Goal: Transaction & Acquisition: Purchase product/service

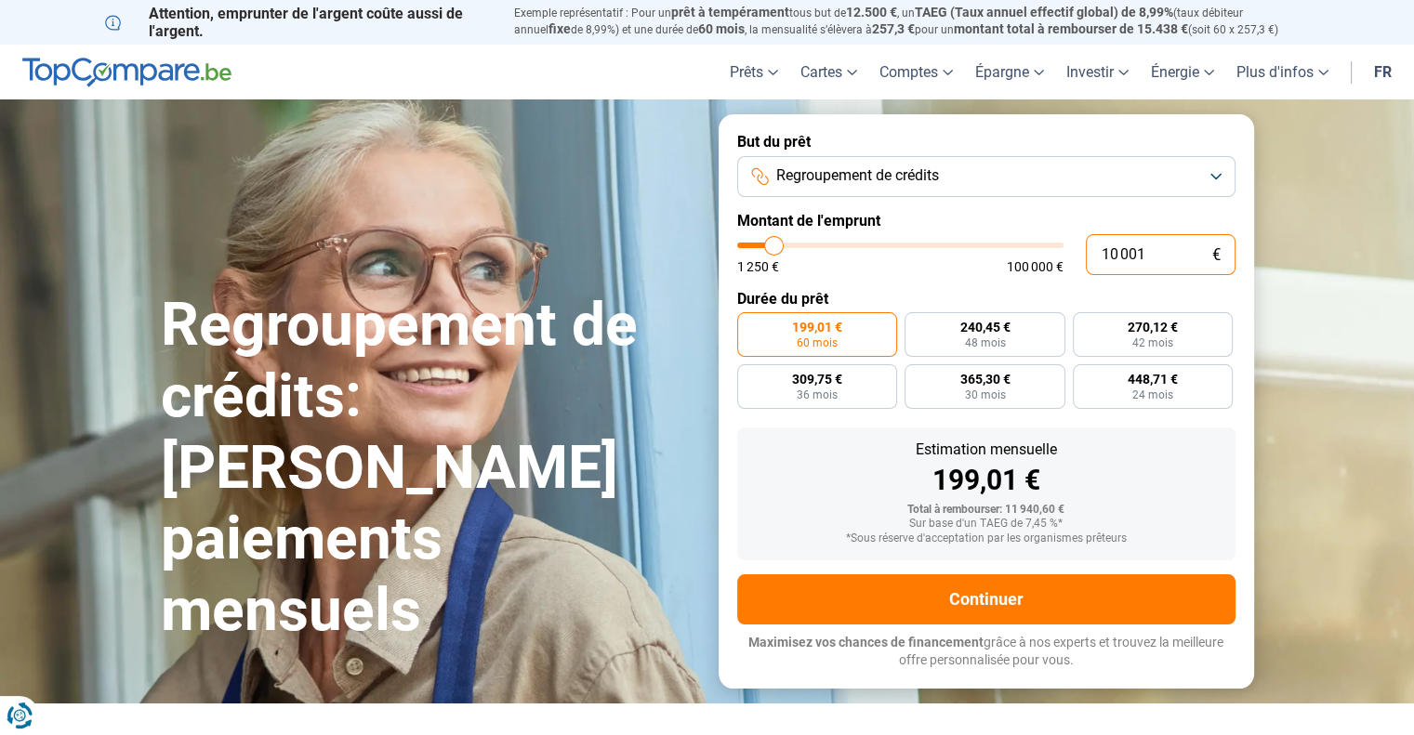
click at [1160, 253] on input "10 001" at bounding box center [1161, 254] width 150 height 41
type input "1 000"
type input "1250"
type input "100"
type input "1250"
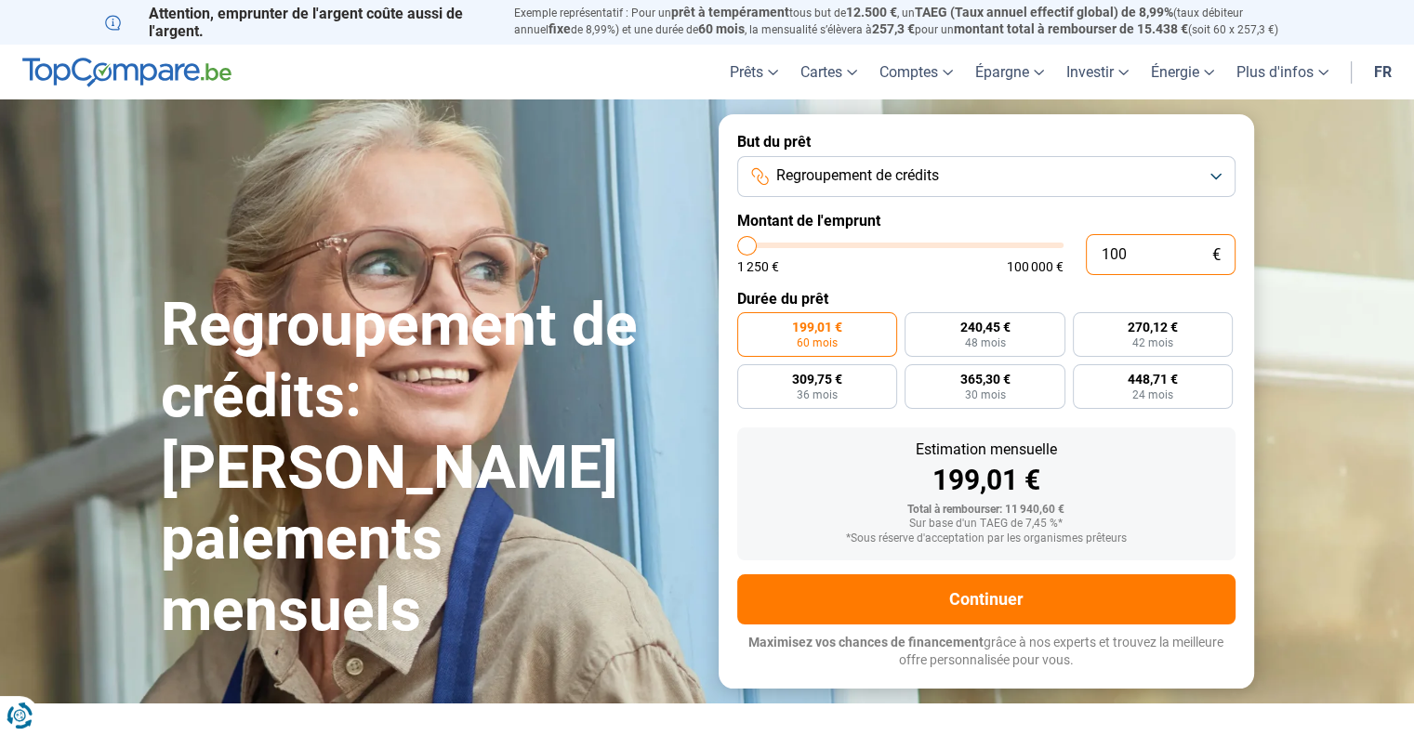
type input "10"
type input "1250"
type input "1"
type input "1250"
type input "0"
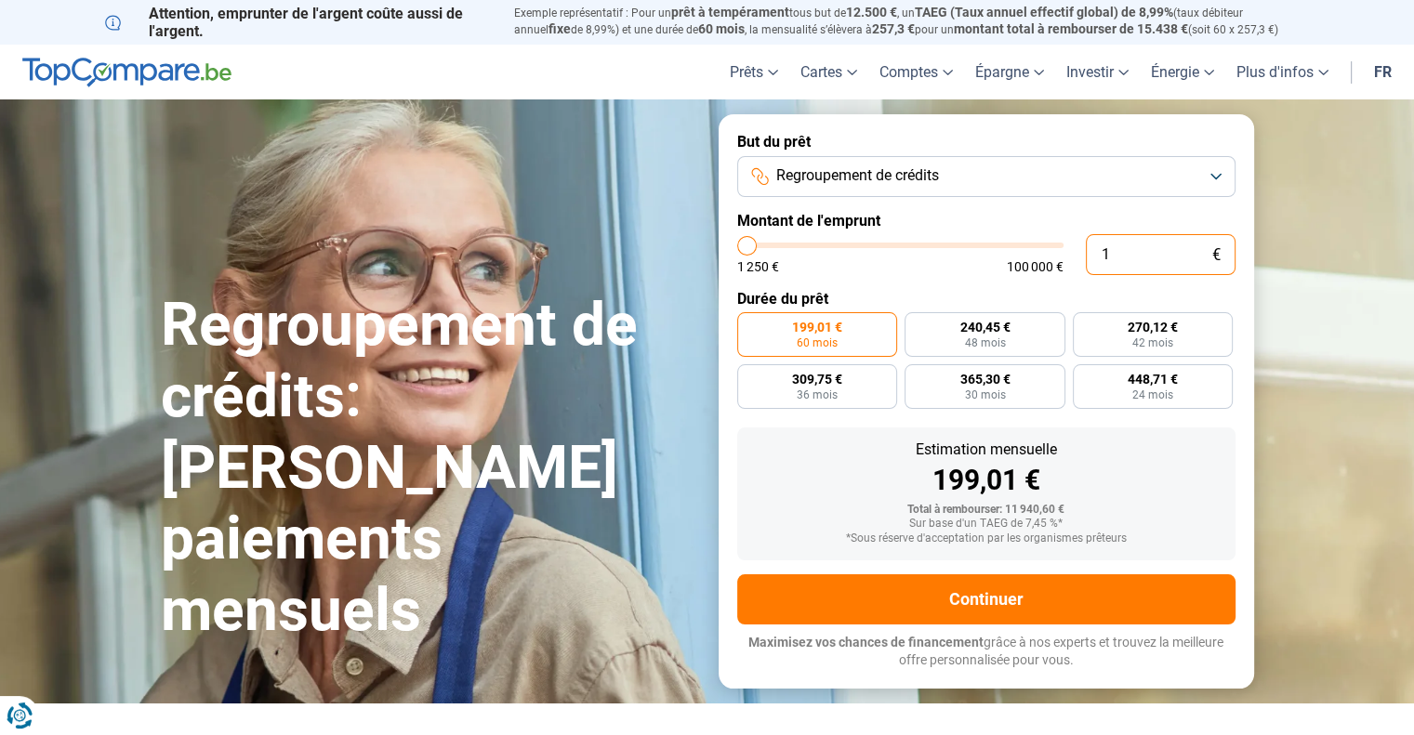
type input "1250"
type input "2"
type input "1250"
type input "20"
type input "1250"
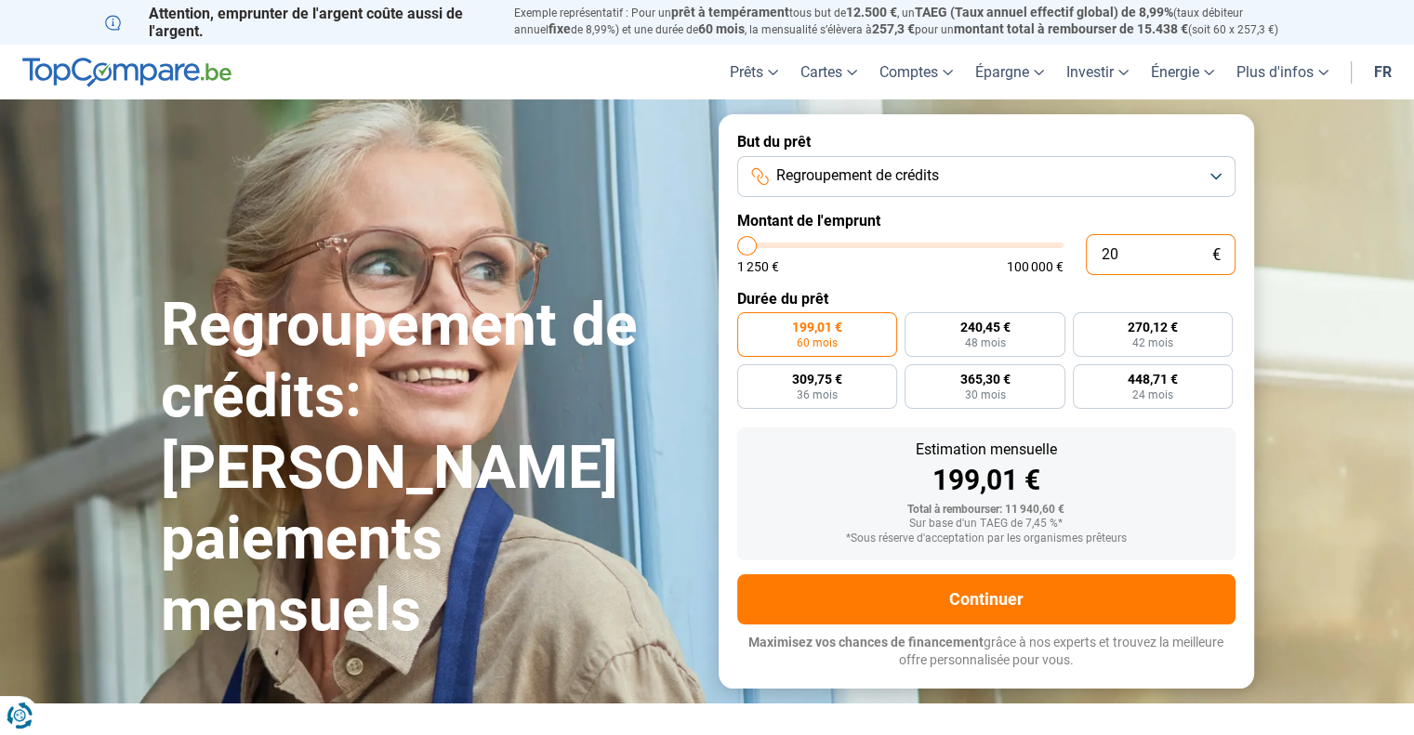
type input "200"
type input "1250"
type input "2 000"
type input "2000"
type input "20 000"
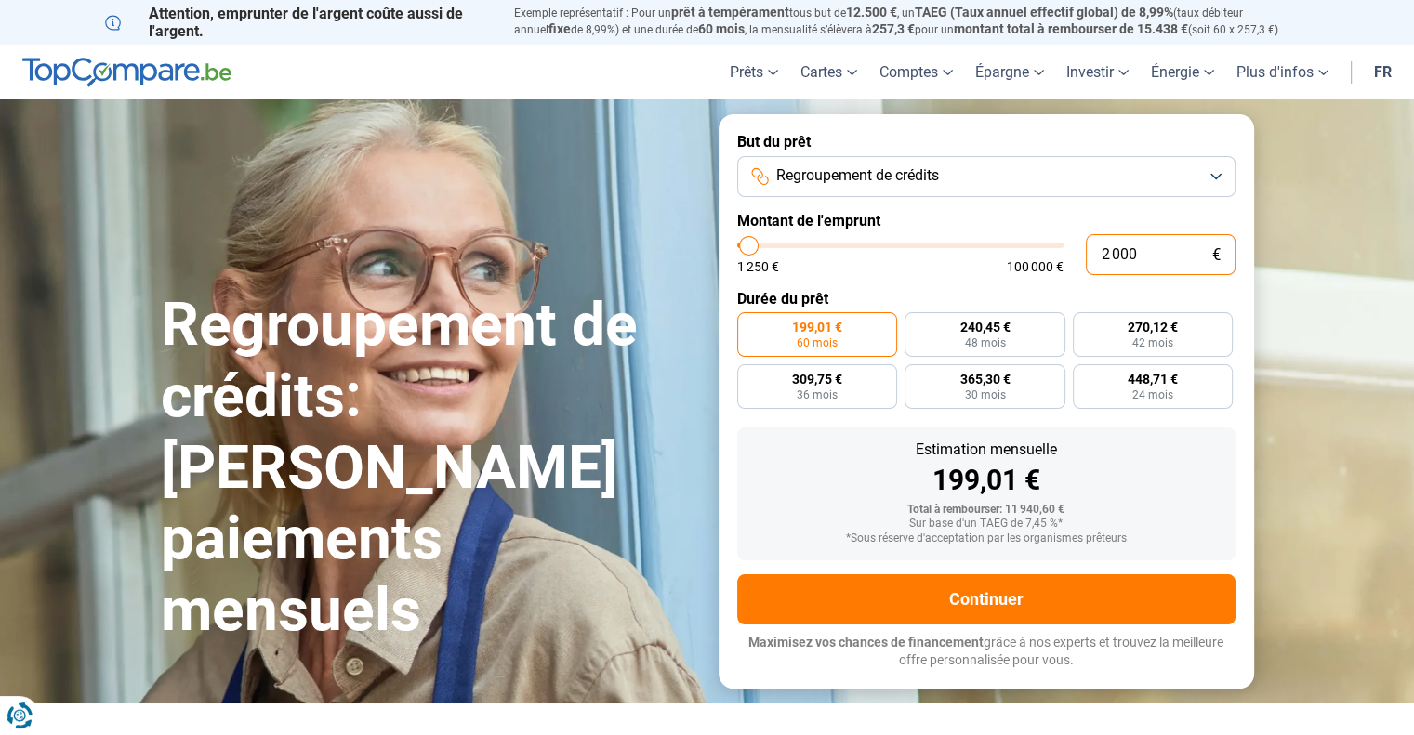
type input "20000"
radio input "false"
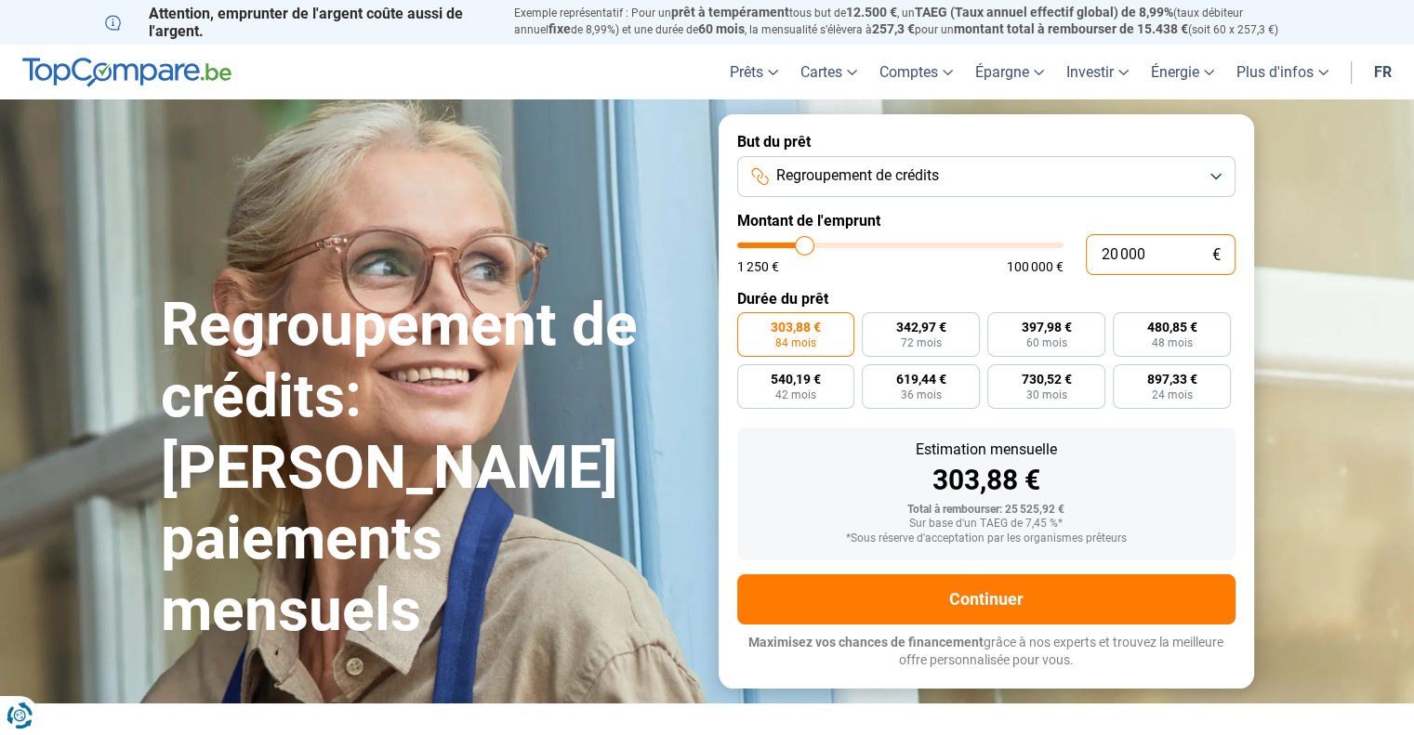
type input "20 000"
click at [1214, 171] on button "Regroupement de crédits" at bounding box center [986, 176] width 498 height 41
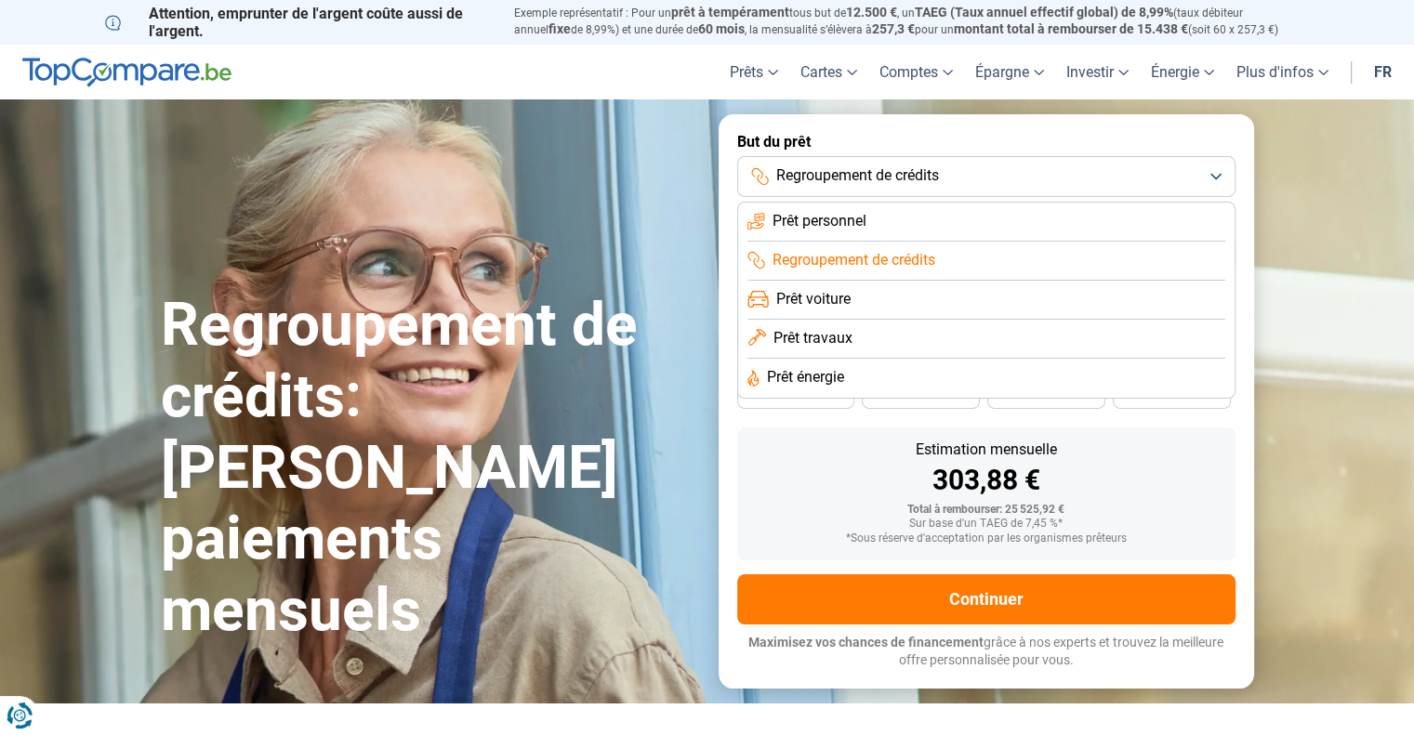
click at [1097, 345] on li "Prêt travaux" at bounding box center [986, 339] width 478 height 39
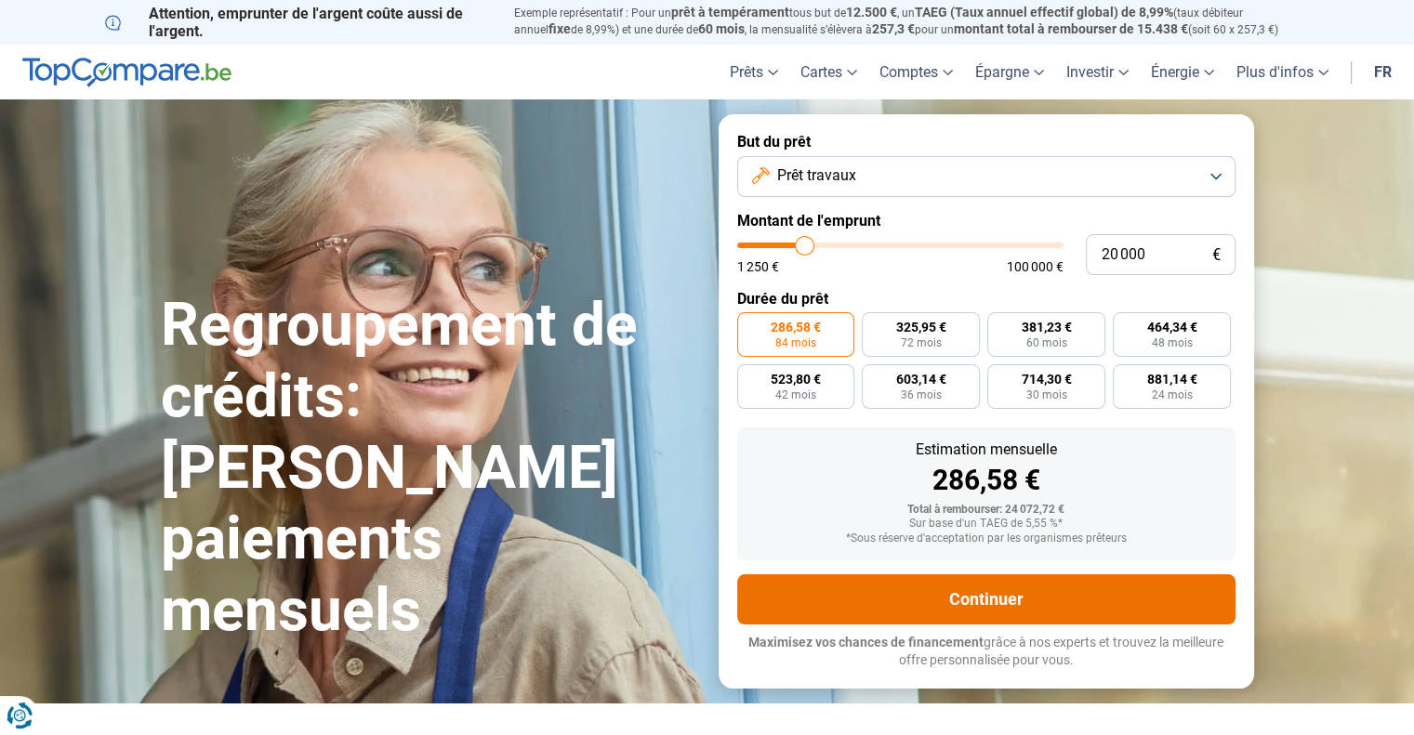
click at [982, 601] on button "Continuer" at bounding box center [986, 599] width 498 height 50
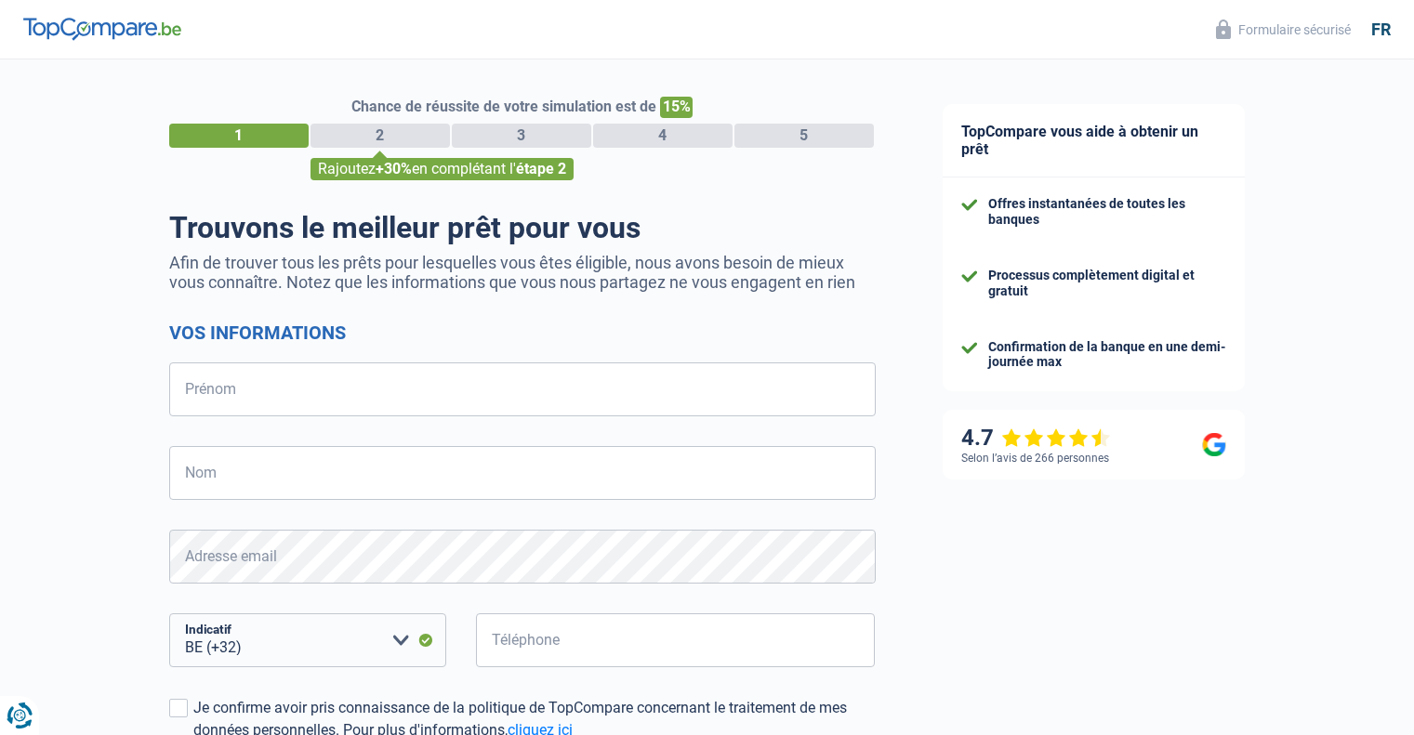
select select "32"
